Goal: Find specific page/section: Find specific page/section

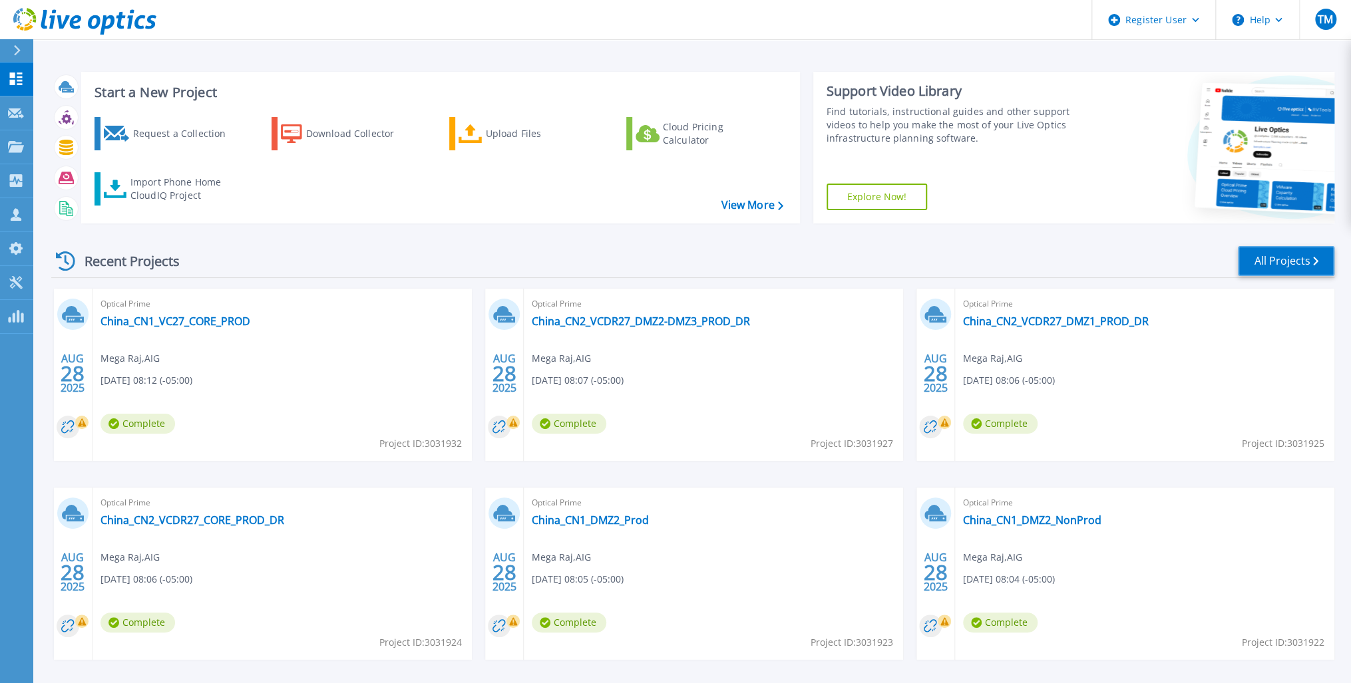
click at [1288, 256] on link "All Projects" at bounding box center [1286, 261] width 96 height 30
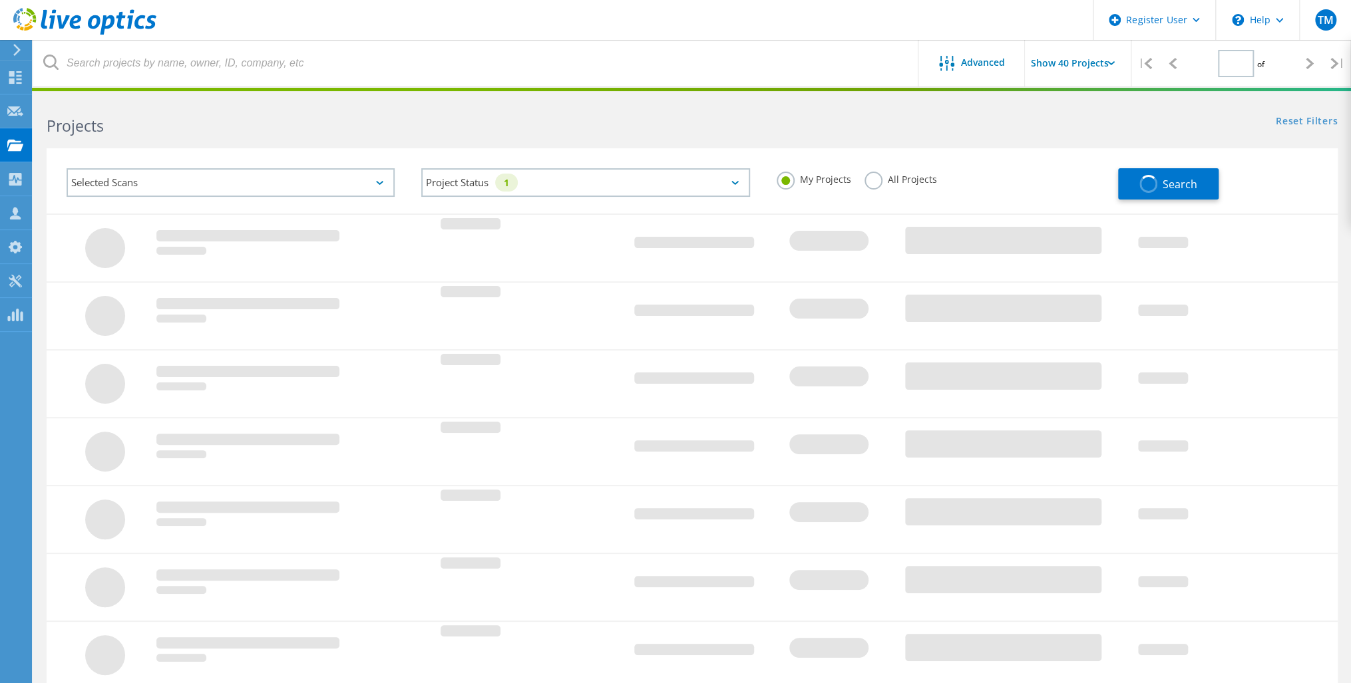
type input "1"
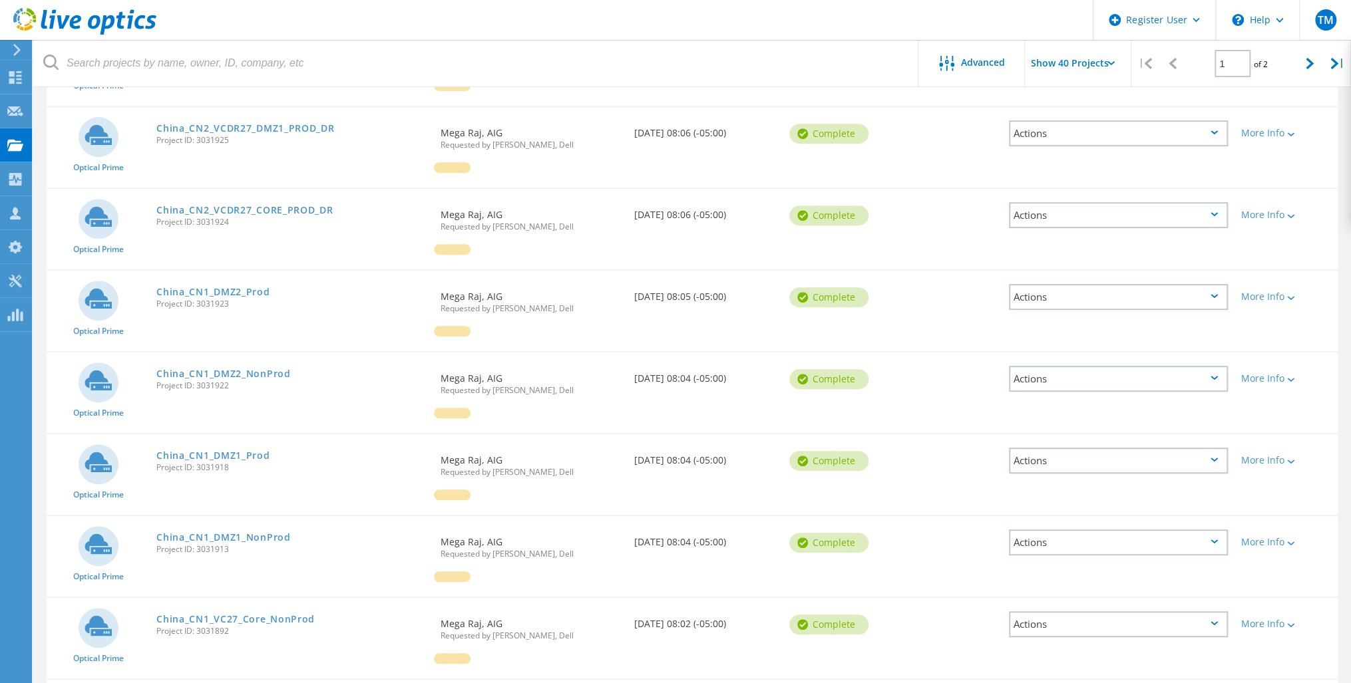
scroll to position [319, 0]
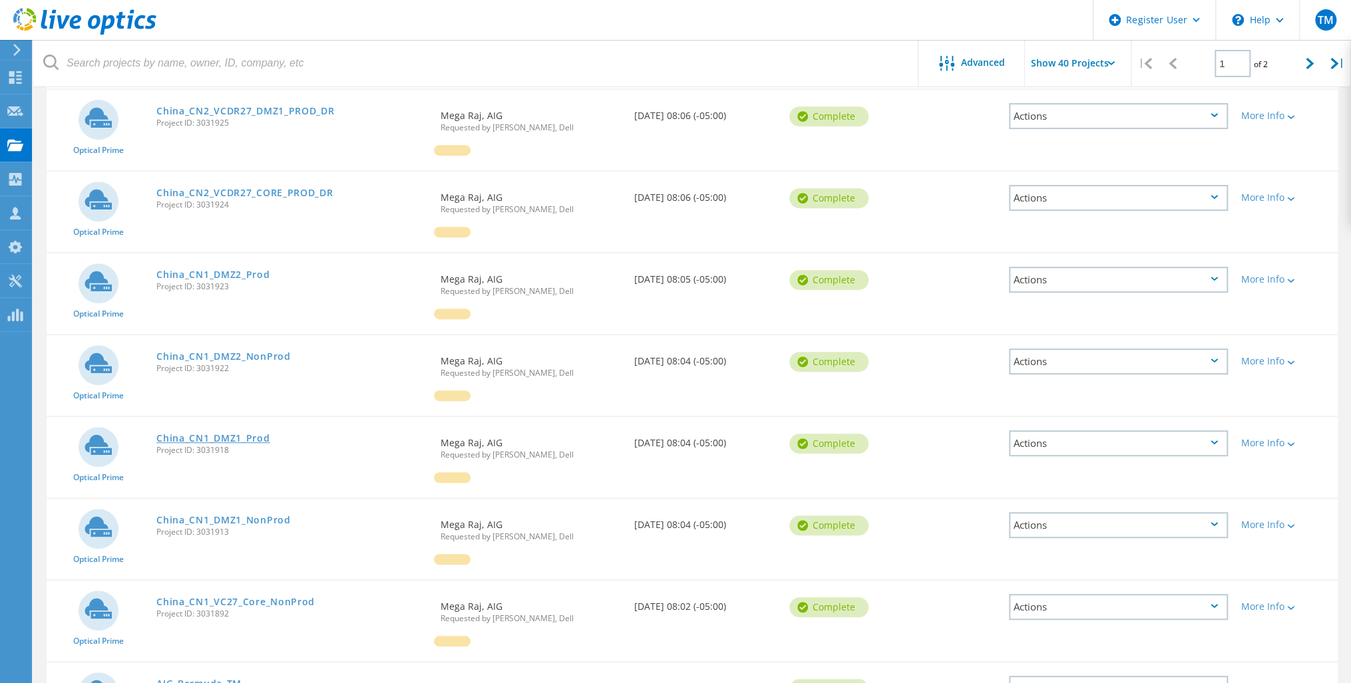
click at [218, 435] on link "China_CN1_DMZ1_Prod" at bounding box center [212, 438] width 113 height 9
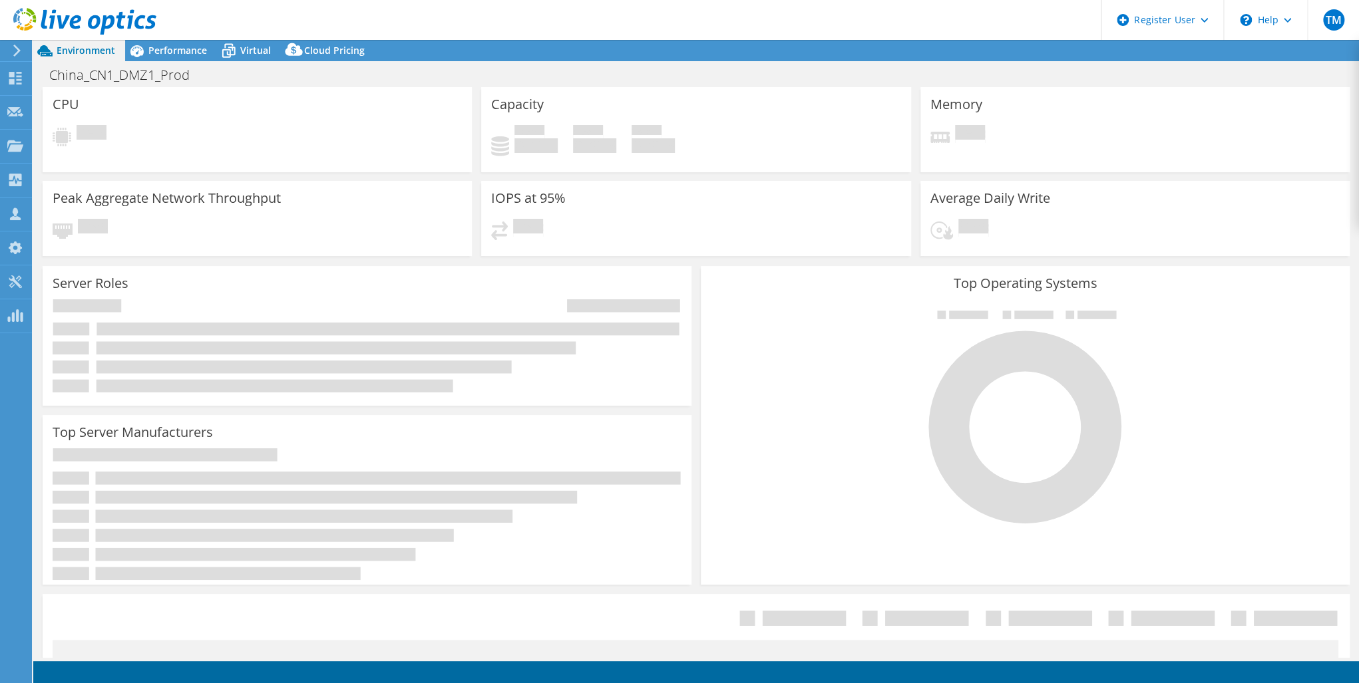
select select "USD"
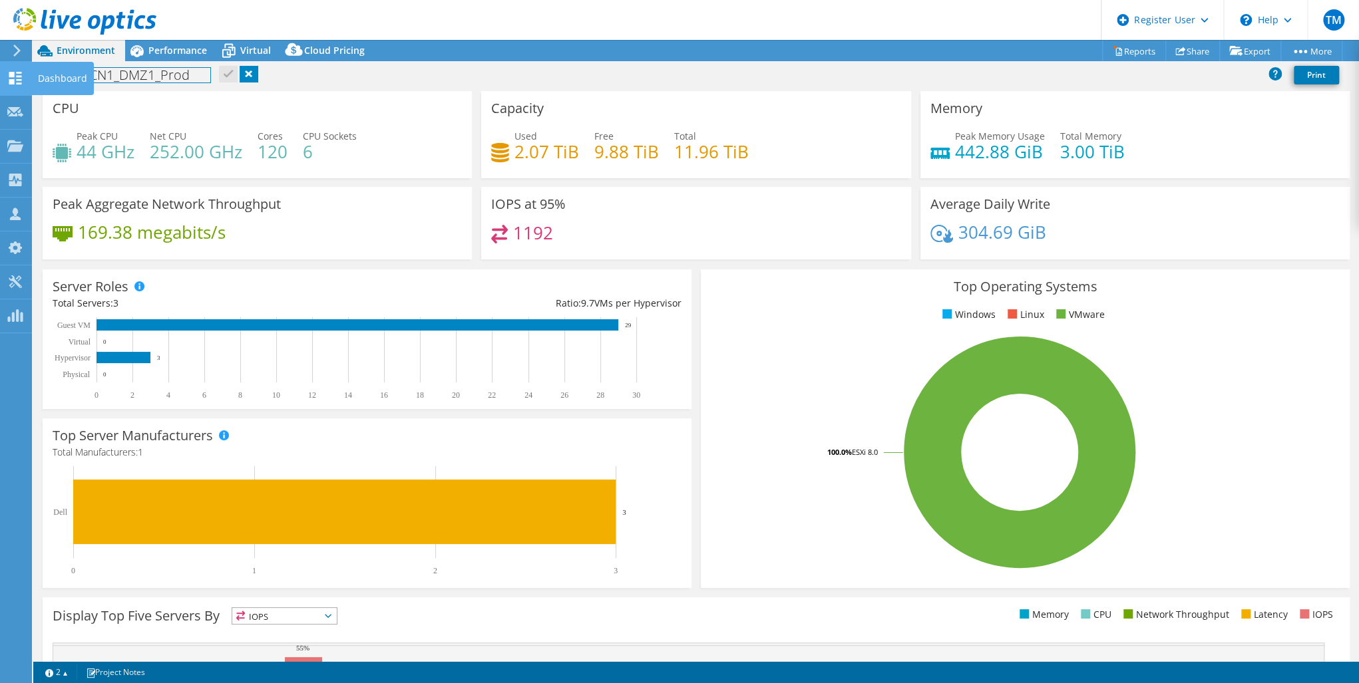
drag, startPoint x: 192, startPoint y: 77, endPoint x: 38, endPoint y: 83, distance: 154.5
click at [38, 83] on div "TM Dell User Tim Minze Tim.Minze@dell.com Dell My Profile Log Out \n Help Explo…" at bounding box center [679, 341] width 1359 height 683
drag, startPoint x: 194, startPoint y: 72, endPoint x: 49, endPoint y: 77, distance: 145.2
click at [49, 77] on h1 "China_CN1_DMZ1_Prod" at bounding box center [126, 75] width 167 height 15
copy h1 "China_CN1_DMZ1_Prod"
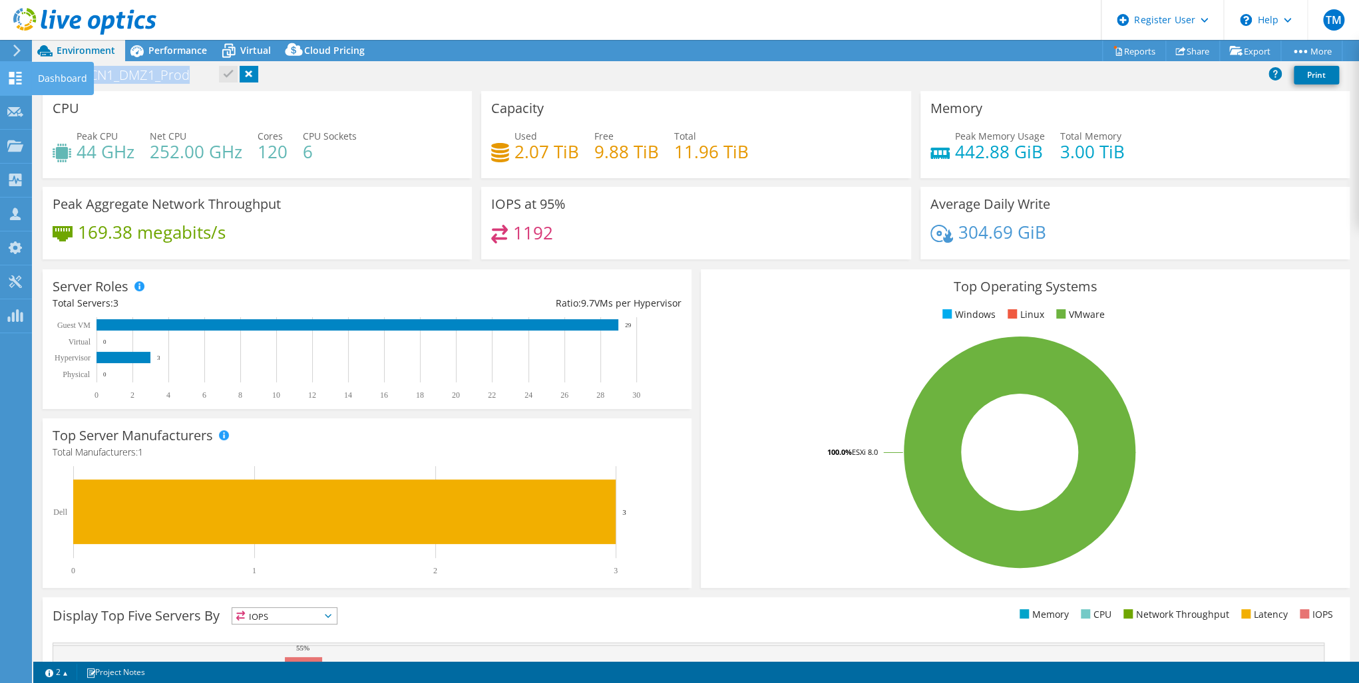
click at [12, 75] on use at bounding box center [15, 78] width 13 height 13
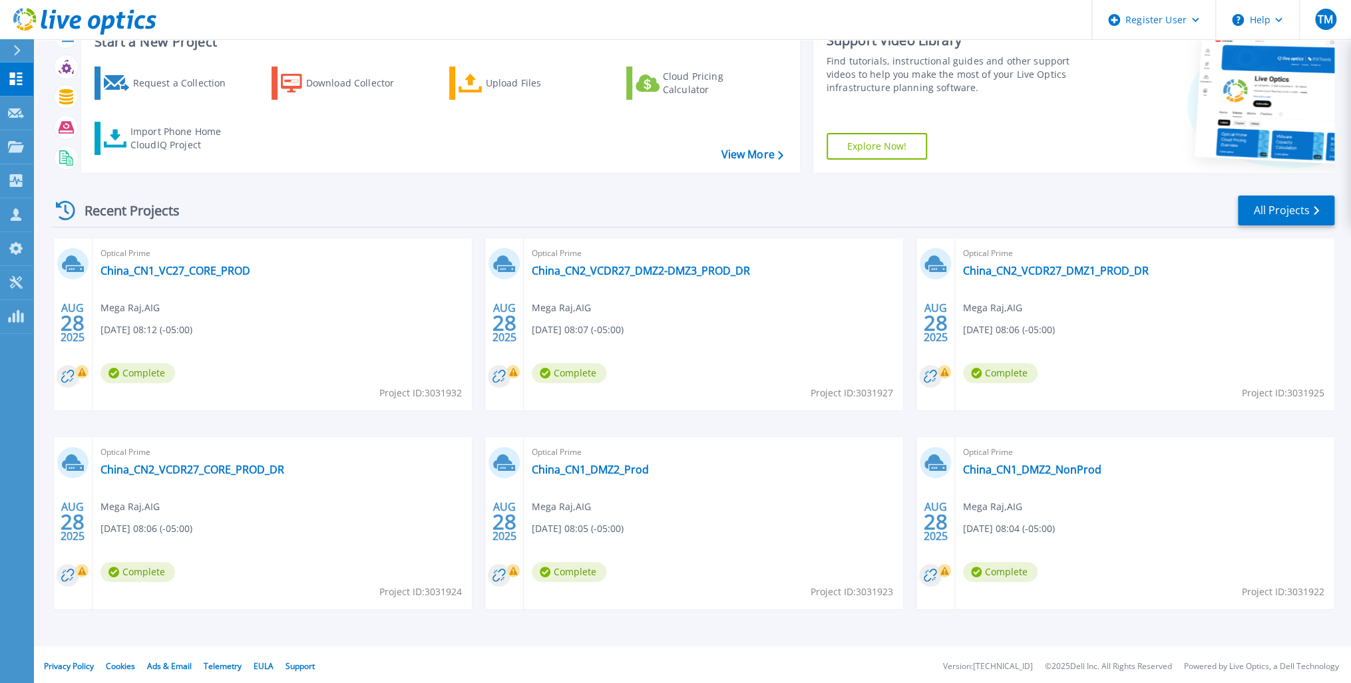
scroll to position [53, 0]
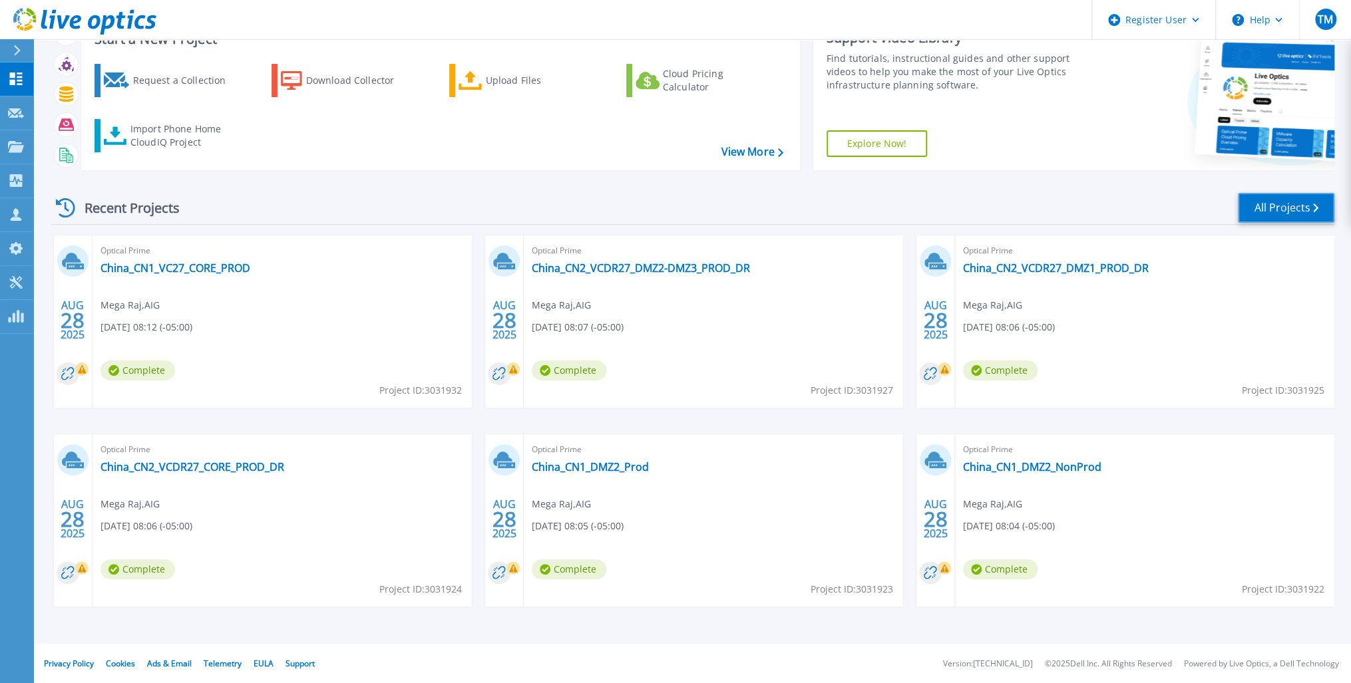
click at [1286, 208] on link "All Projects" at bounding box center [1286, 208] width 96 height 30
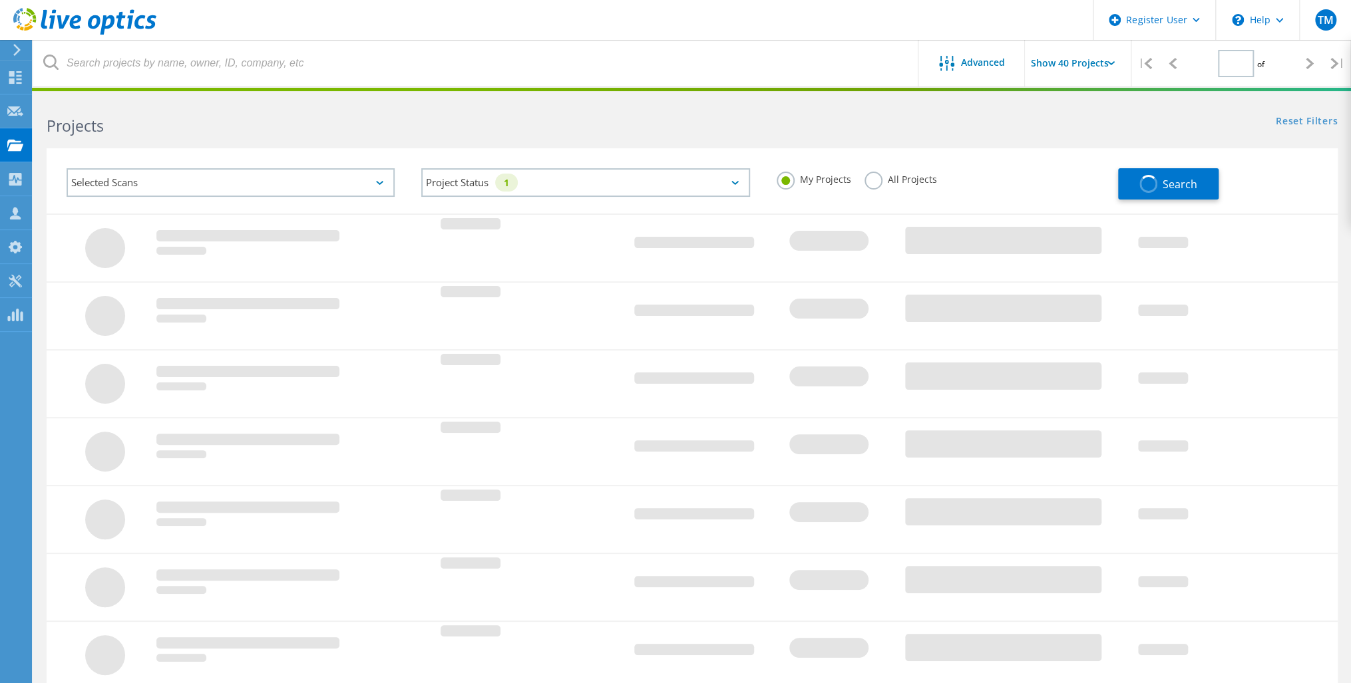
type input "1"
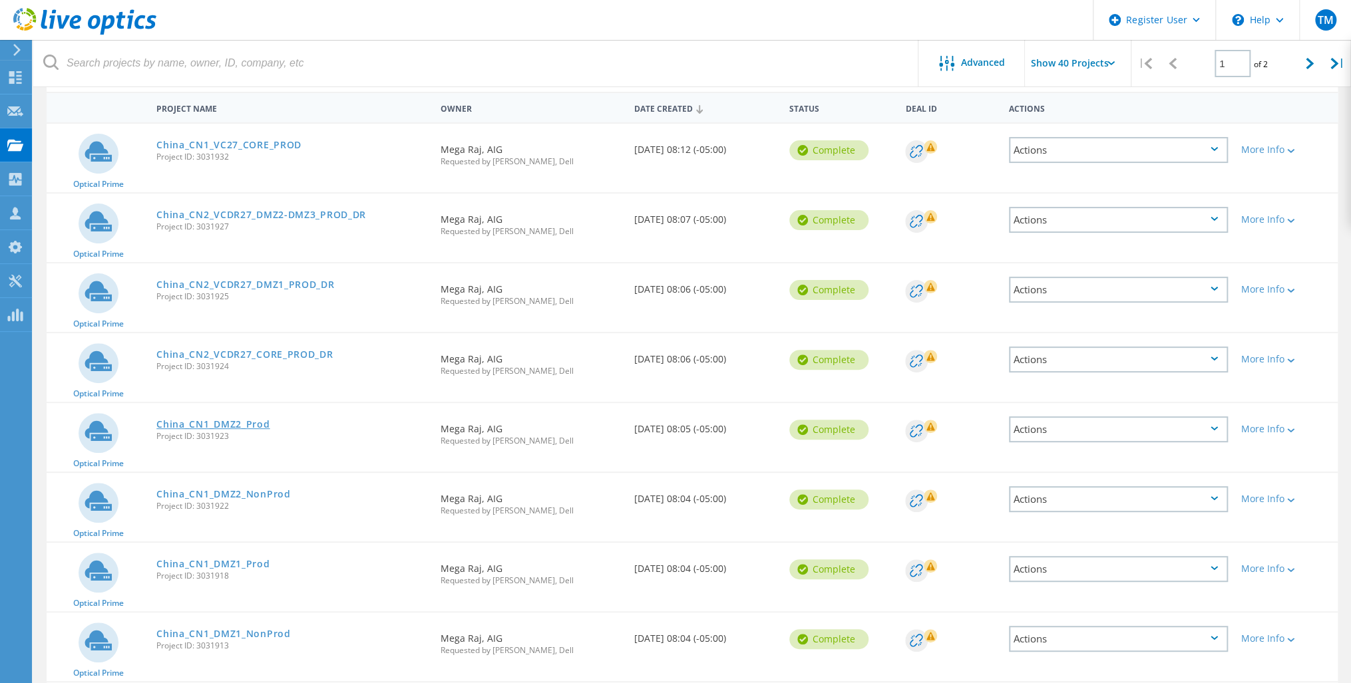
scroll to position [213, 0]
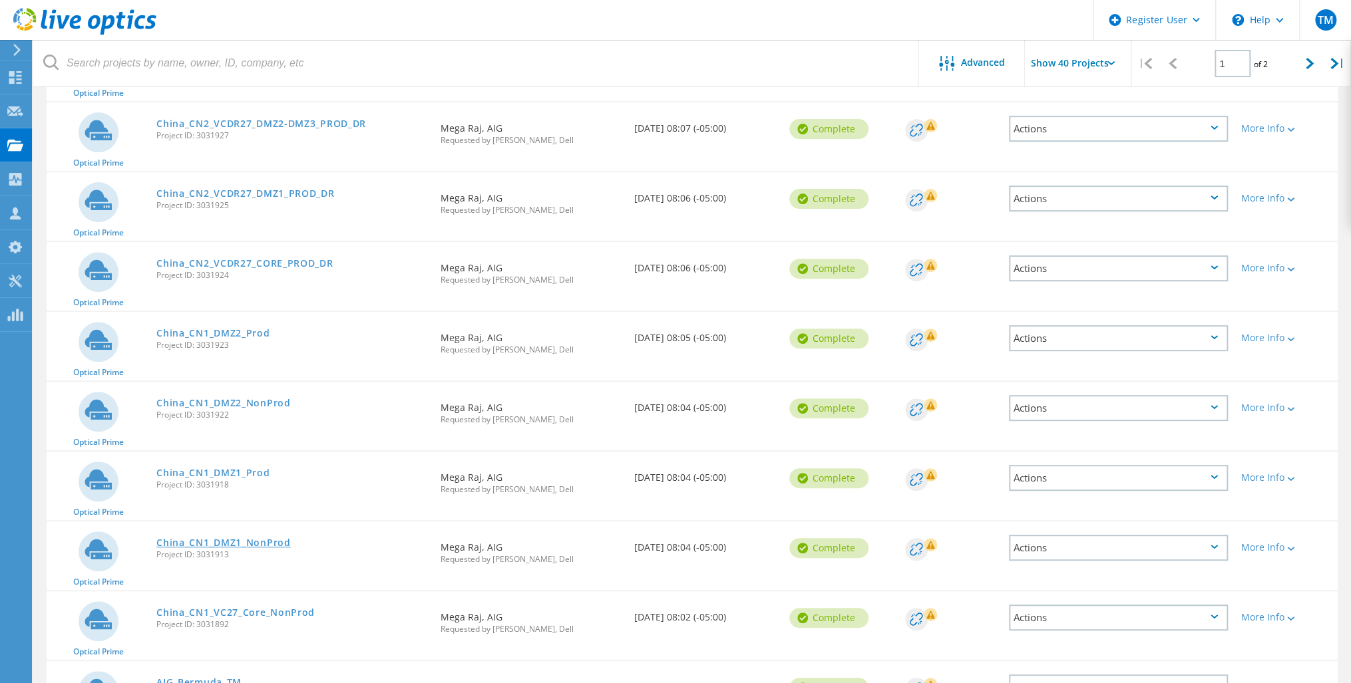
click at [202, 540] on link "China_CN1_DMZ1_NonProd" at bounding box center [223, 542] width 134 height 9
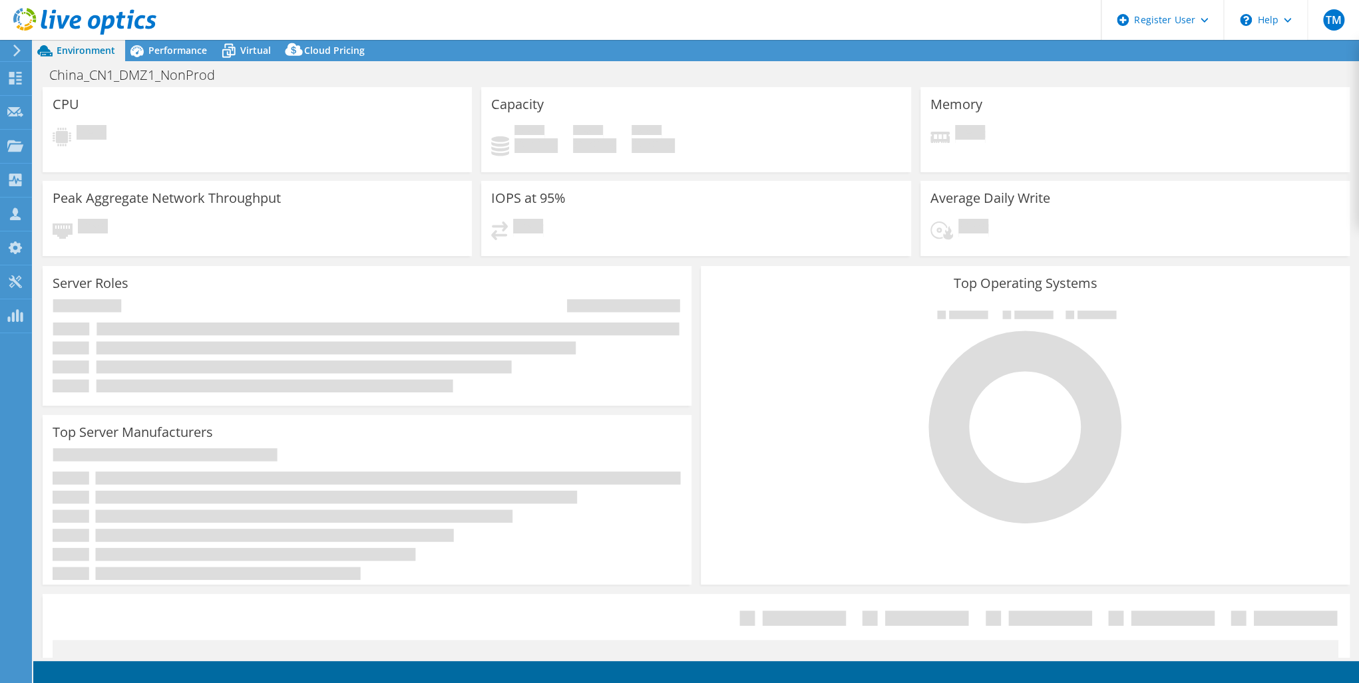
select select "USD"
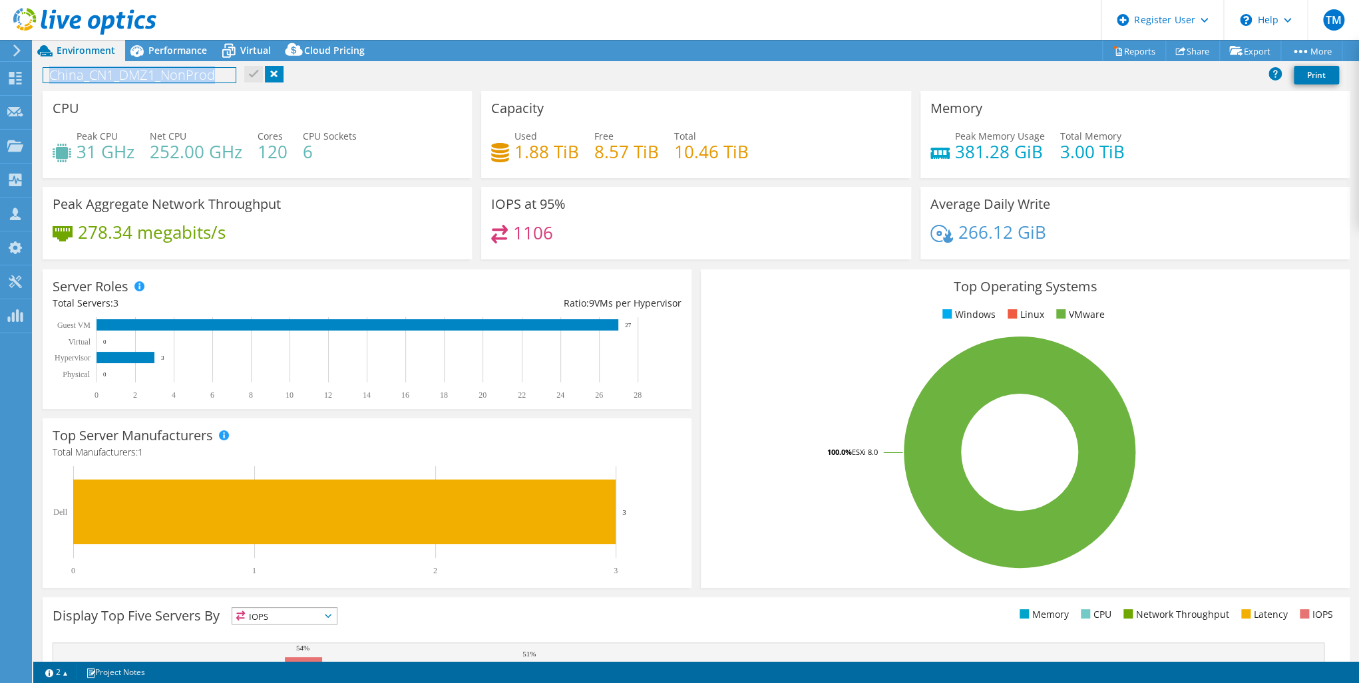
drag, startPoint x: 217, startPoint y: 76, endPoint x: 59, endPoint y: 65, distance: 158.1
click at [57, 65] on div "China_CN1_DMZ1_NonProd Print" at bounding box center [696, 75] width 1326 height 25
copy h1 "China_CN1_DMZ1_NonProd"
click at [15, 78] on icon at bounding box center [15, 78] width 16 height 13
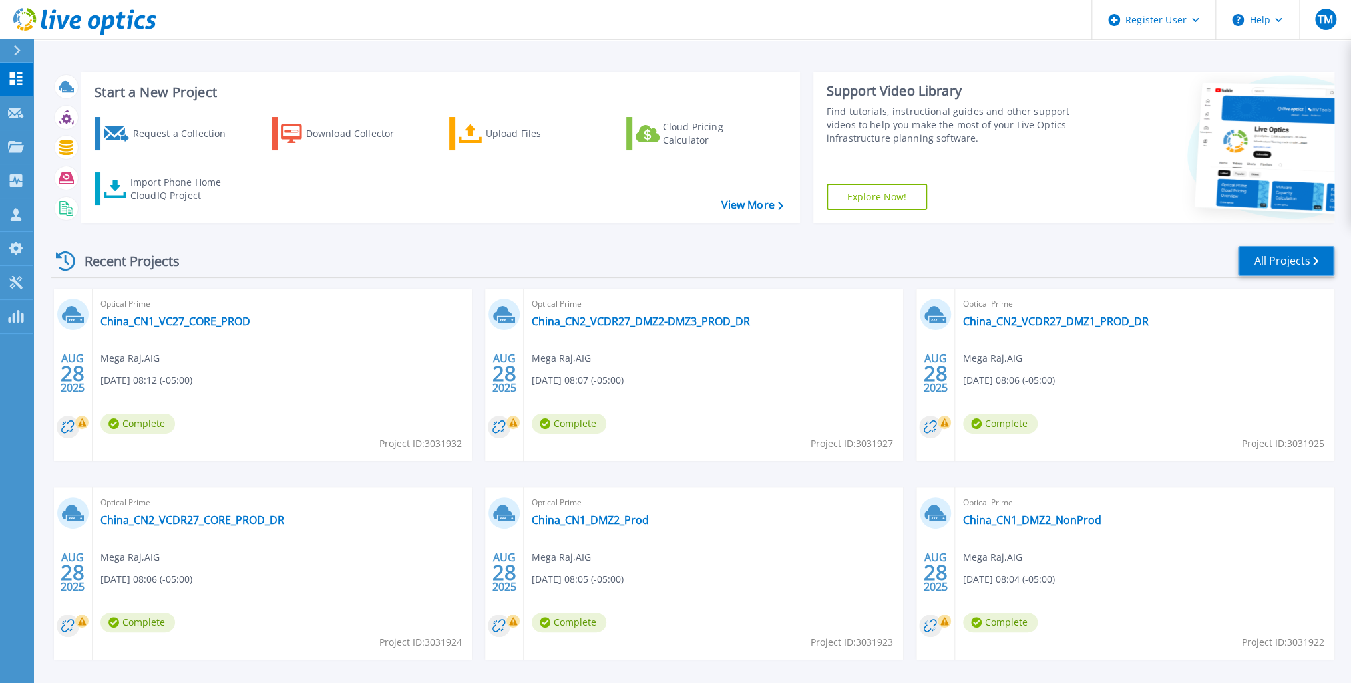
click at [1300, 254] on link "All Projects" at bounding box center [1286, 261] width 96 height 30
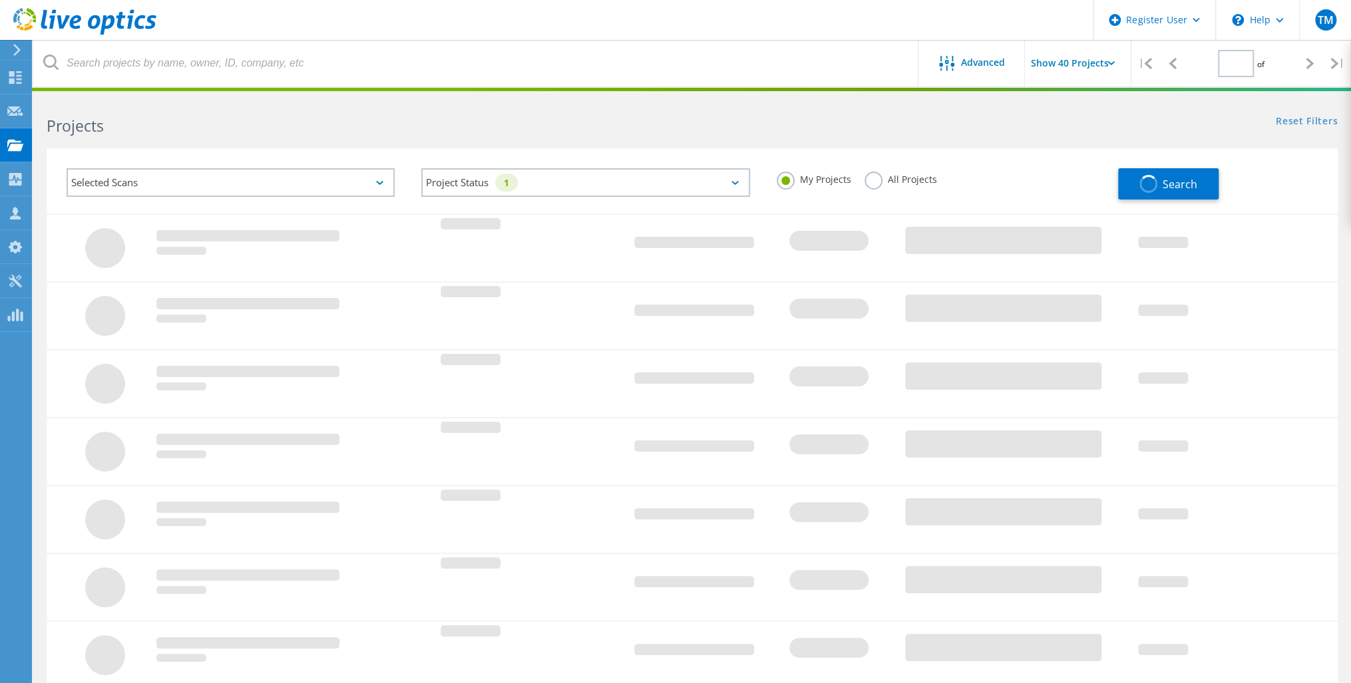
type input "1"
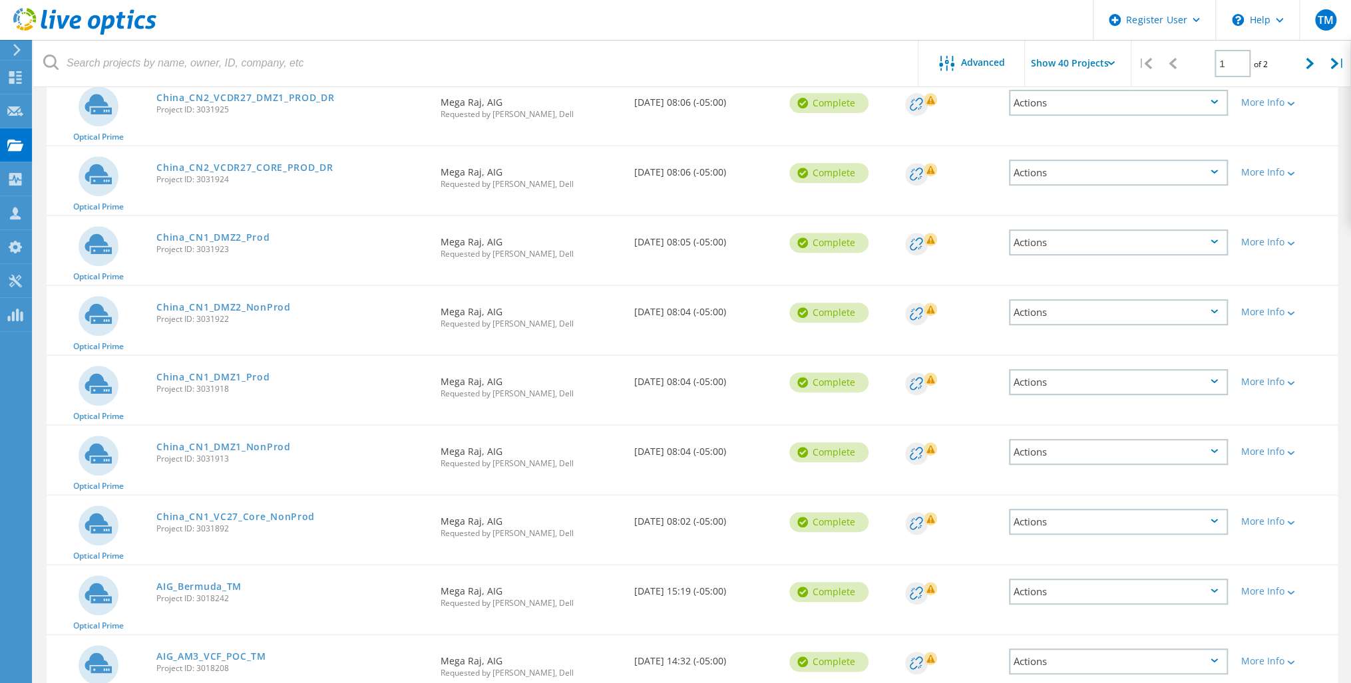
scroll to position [319, 0]
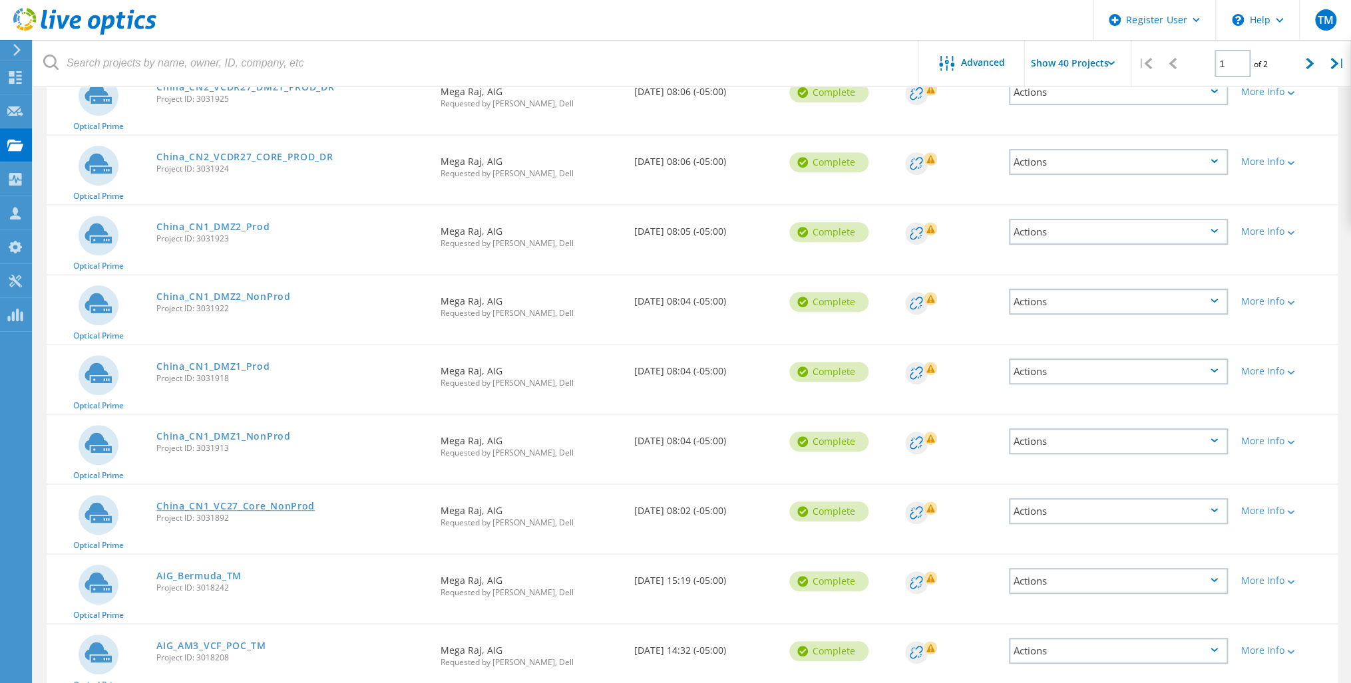
click at [210, 502] on link "China_CN1_VC27_Core_NonProd" at bounding box center [235, 506] width 158 height 9
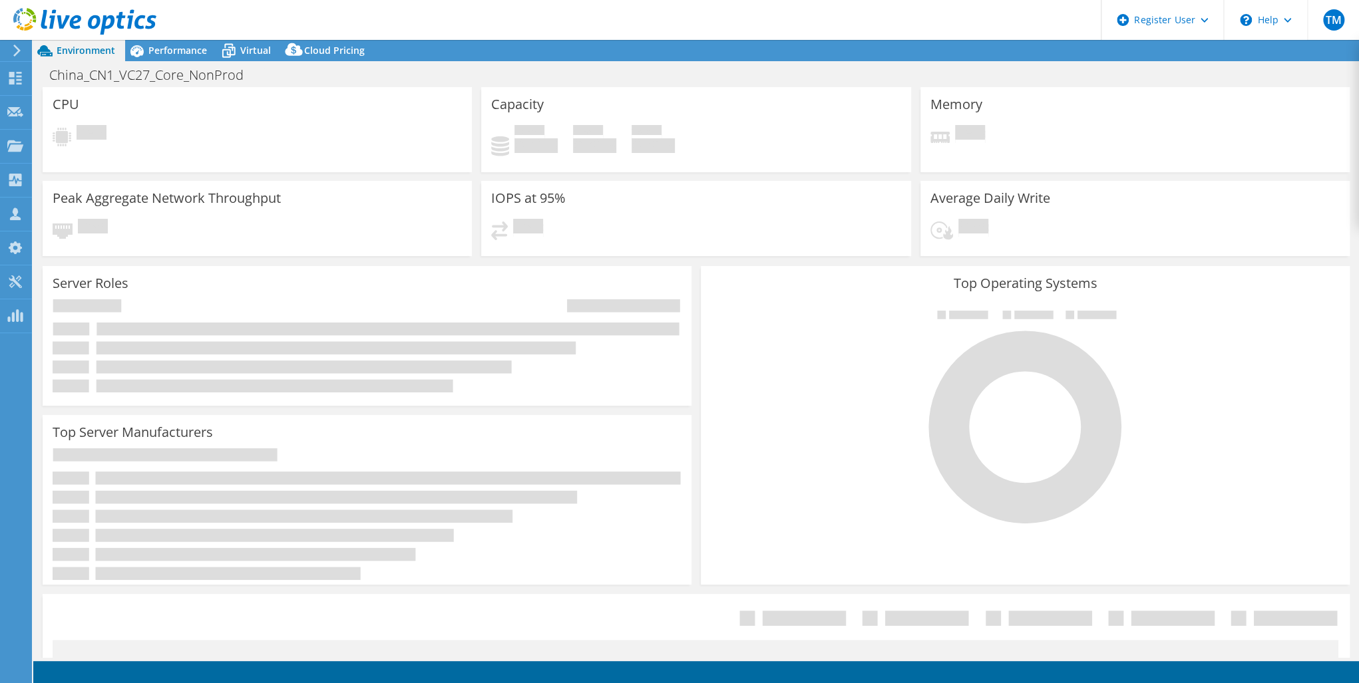
select select "USD"
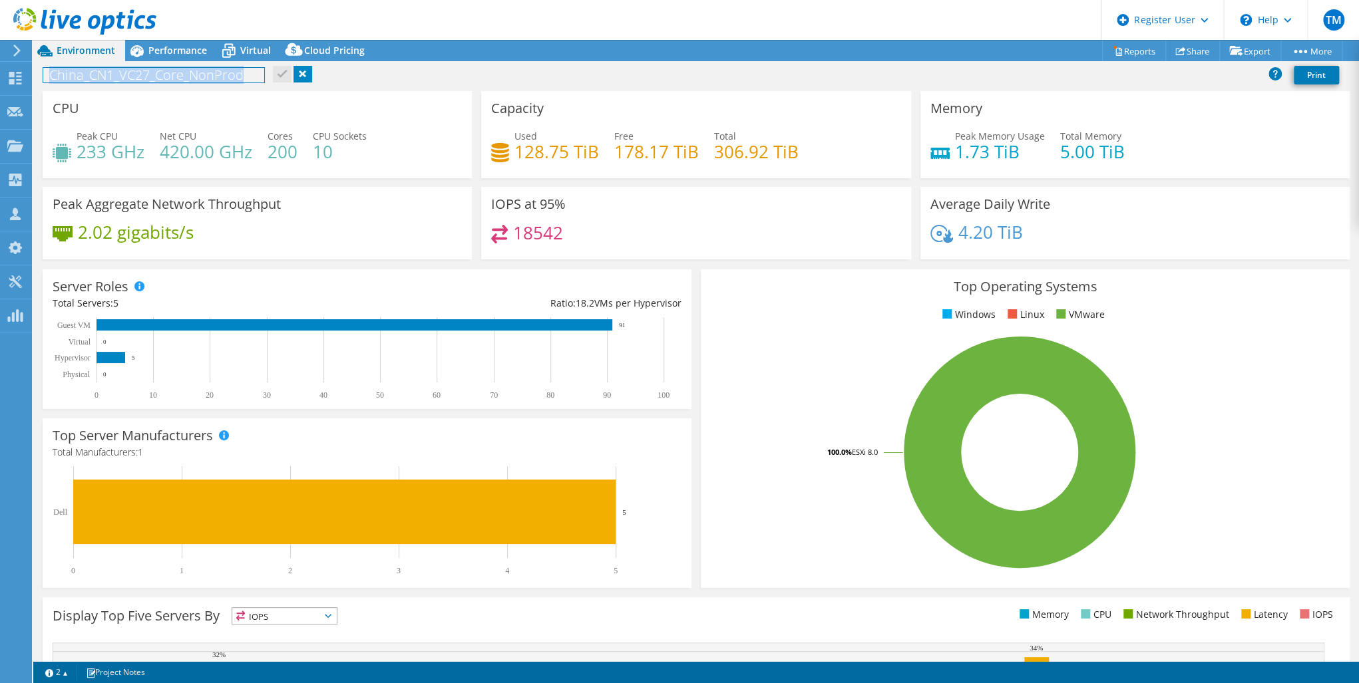
drag, startPoint x: 245, startPoint y: 76, endPoint x: 48, endPoint y: 73, distance: 197.0
click at [48, 73] on h1 "China_CN1_VC27_Core_NonProd" at bounding box center [153, 75] width 221 height 15
copy h1 "China_CN1_VC27_Core_NonProd"
